Goal: Transaction & Acquisition: Purchase product/service

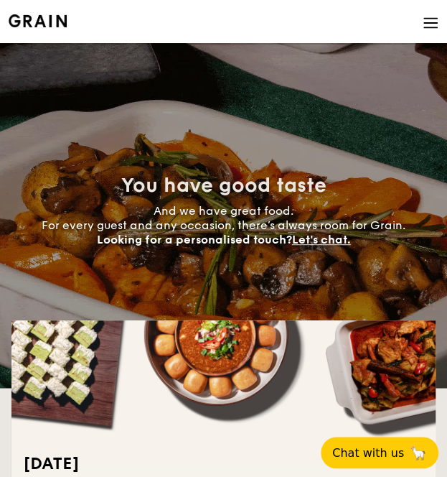
click at [421, 28] on li at bounding box center [224, 21] width 430 height 43
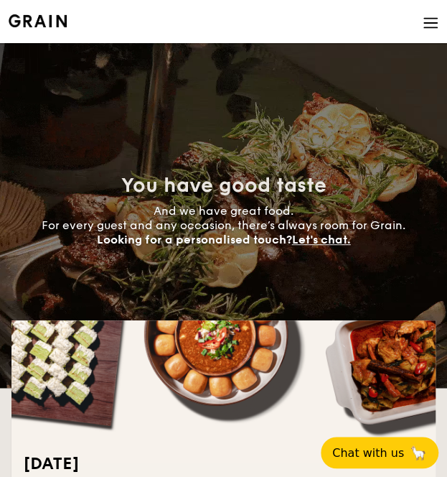
click at [57, 27] on img at bounding box center [38, 20] width 58 height 13
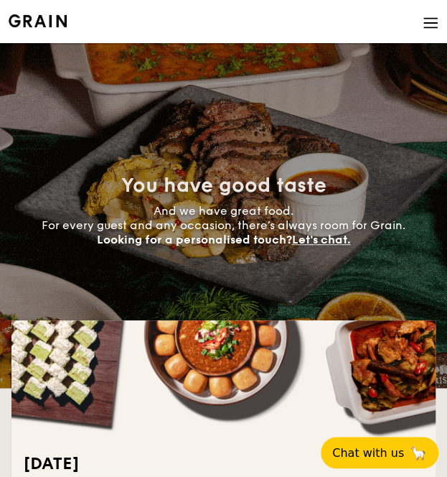
click at [416, 28] on li at bounding box center [224, 21] width 430 height 43
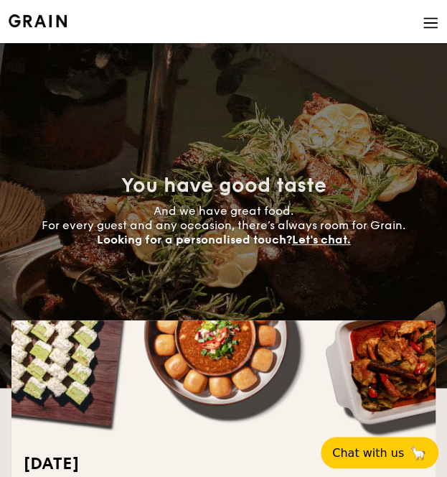
click at [424, 24] on img at bounding box center [431, 23] width 16 height 16
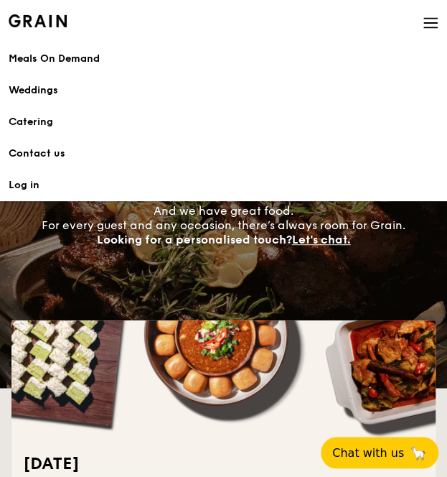
click at [50, 58] on div "Meals On Demand" at bounding box center [224, 59] width 430 height 14
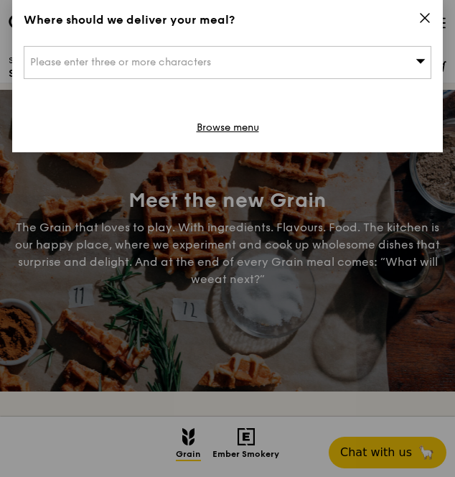
click at [191, 70] on div "Please enter three or more characters" at bounding box center [228, 62] width 408 height 33
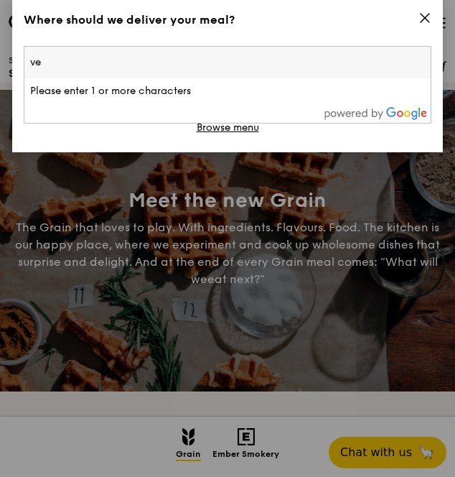
type input "veg"
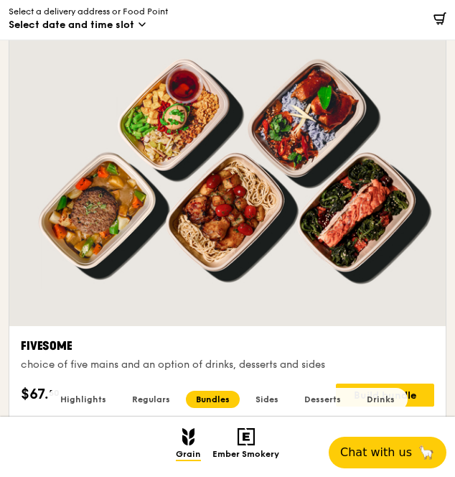
scroll to position [6320, 0]
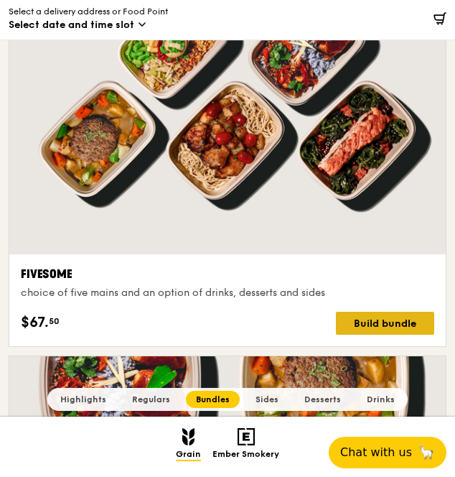
click at [368, 324] on div "Build bundle" at bounding box center [385, 323] width 98 height 23
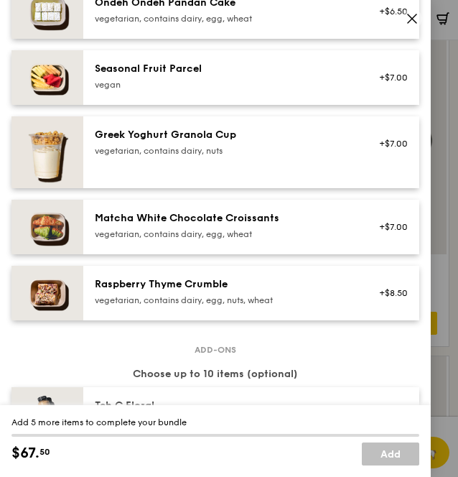
scroll to position [1436, 0]
